Goal: Information Seeking & Learning: Learn about a topic

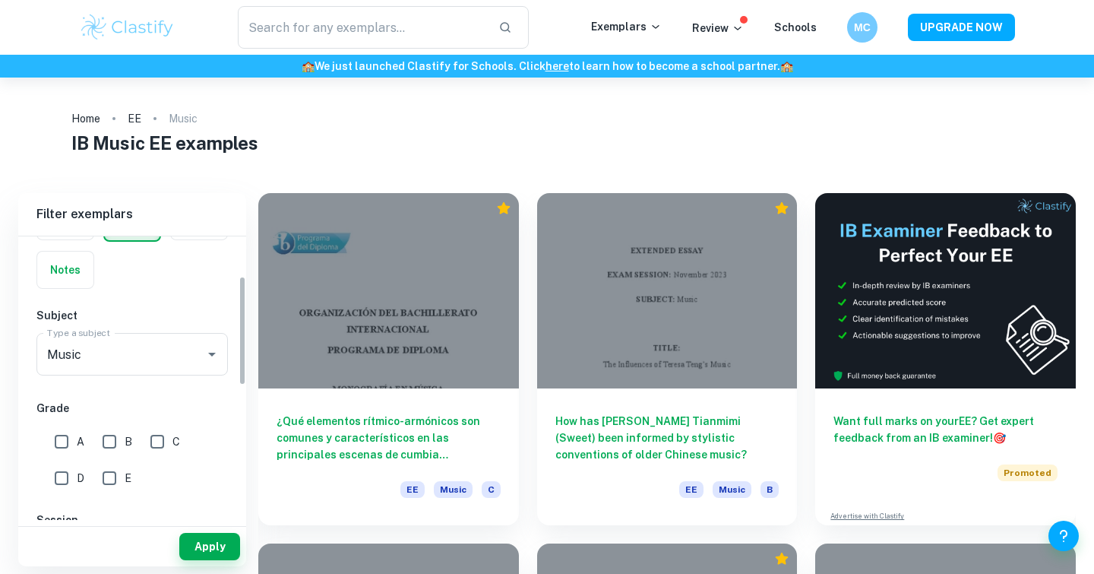
scroll to position [106, 0]
click at [171, 341] on input "Music" at bounding box center [110, 351] width 135 height 29
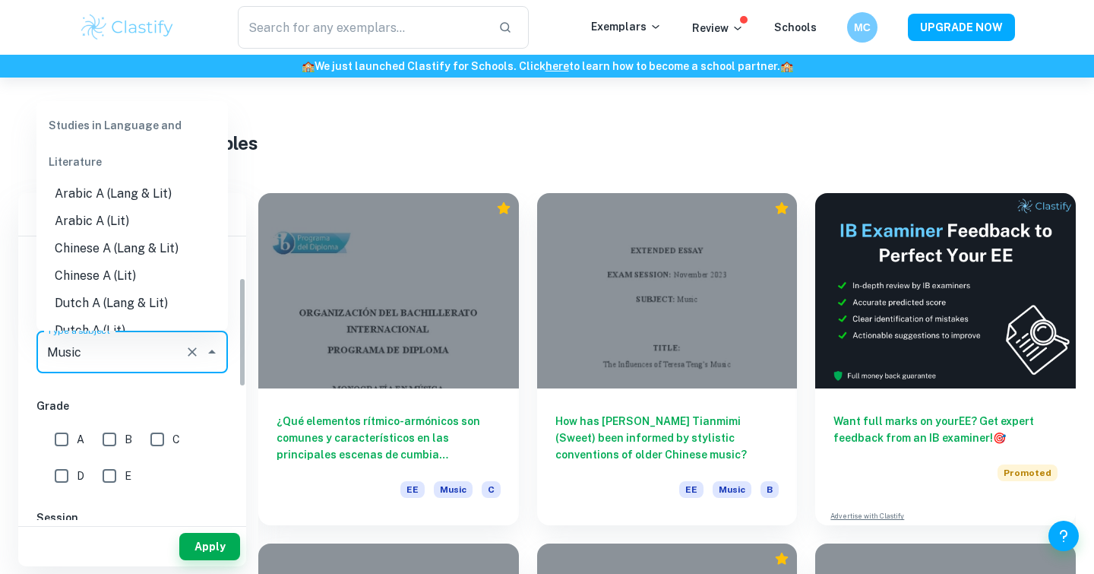
scroll to position [1883, 0]
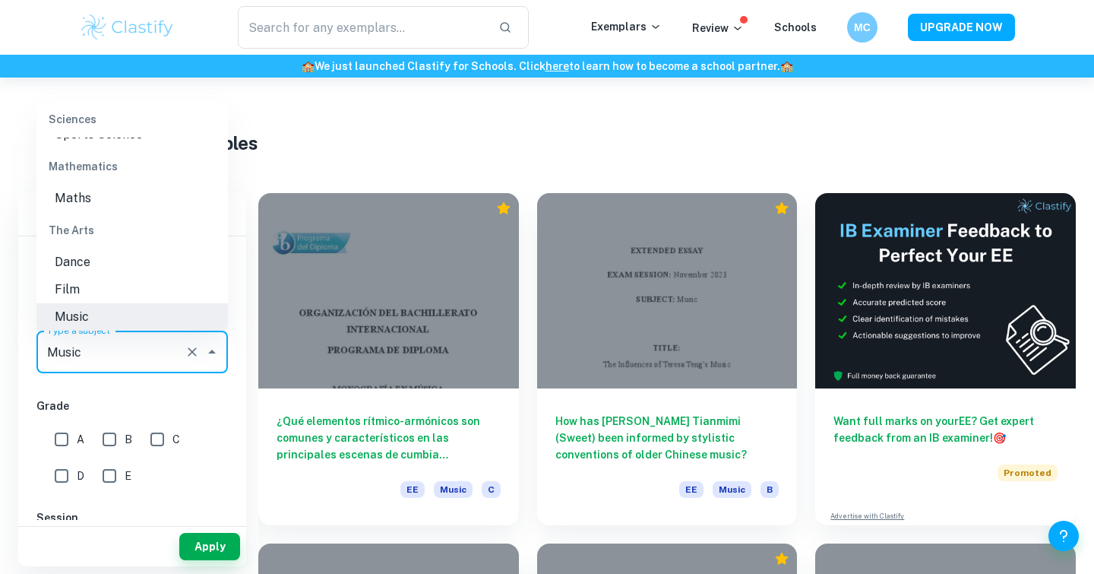
click at [171, 341] on input "Music" at bounding box center [110, 351] width 135 height 29
click at [175, 388] on div "IB College Category IA EE TOK Notes Subject Type a subject Music Type a subject…" at bounding box center [132, 497] width 228 height 734
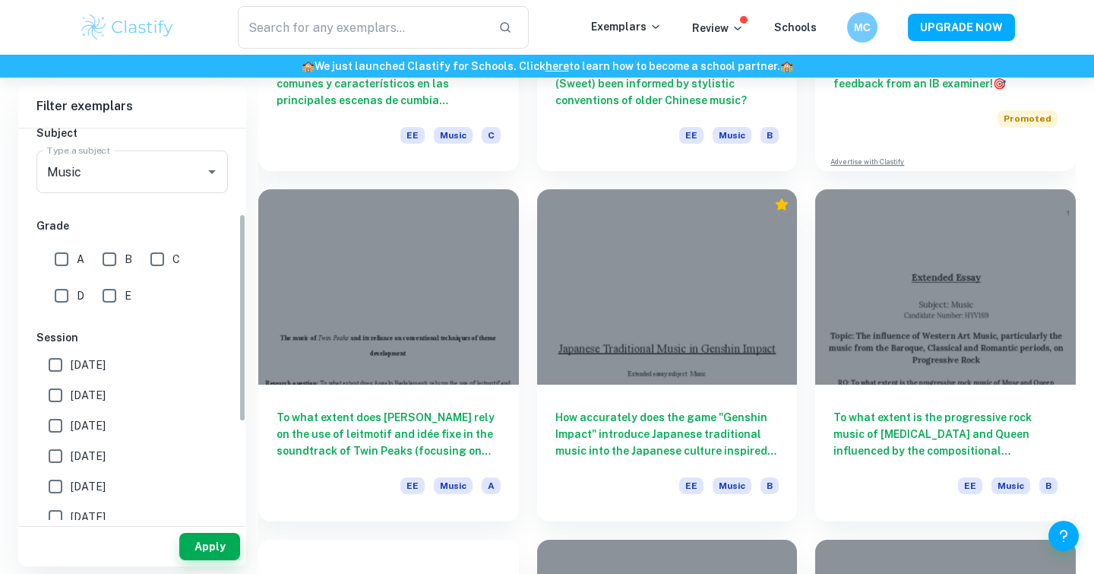
scroll to position [160, 0]
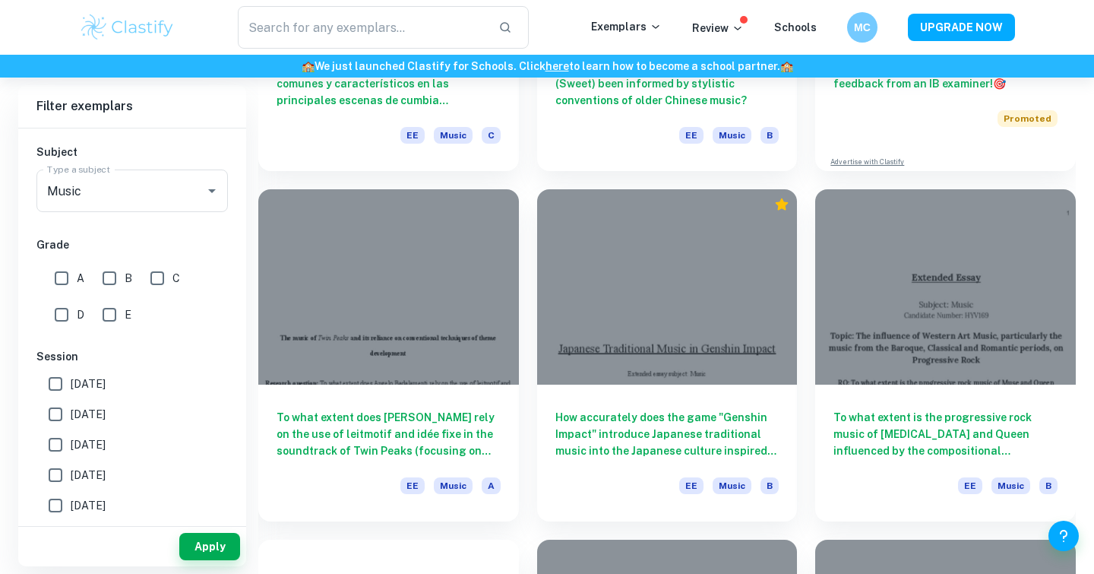
click at [99, 279] on input "B" at bounding box center [109, 278] width 30 height 30
checkbox input "true"
click at [71, 278] on input "A" at bounding box center [61, 278] width 30 height 30
checkbox input "true"
click at [214, 553] on button "Apply" at bounding box center [209, 546] width 61 height 27
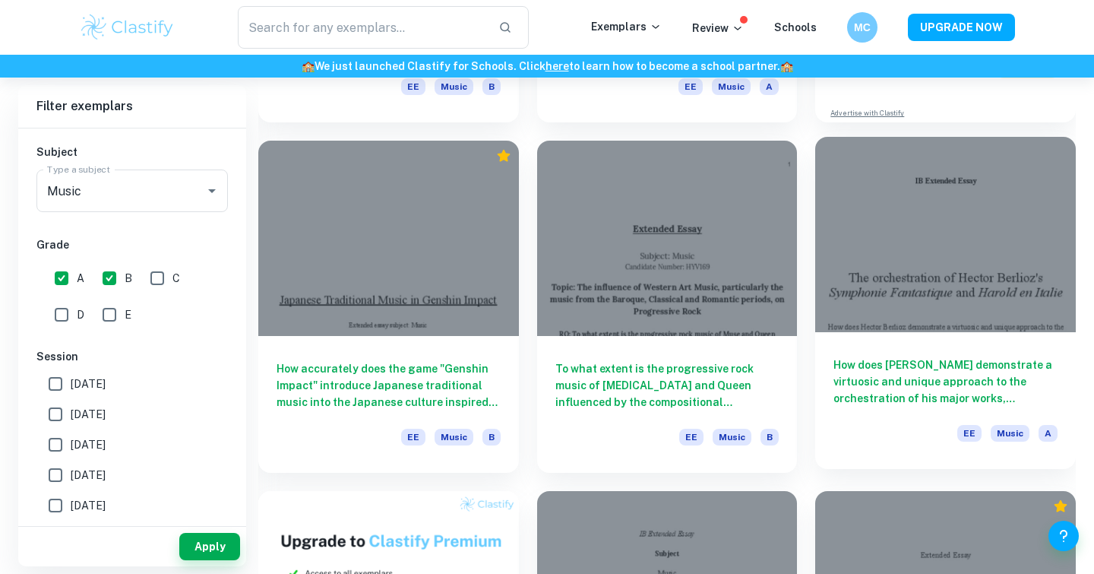
scroll to position [416, 0]
